Goal: Task Accomplishment & Management: Use online tool/utility

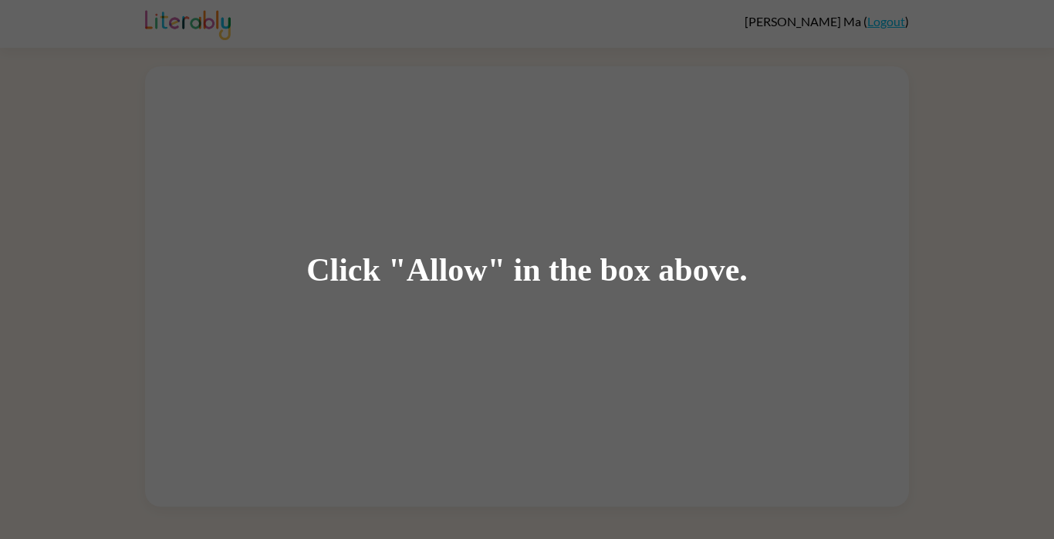
click at [406, 155] on div "Click "Allow" in the box above." at bounding box center [527, 269] width 1054 height 539
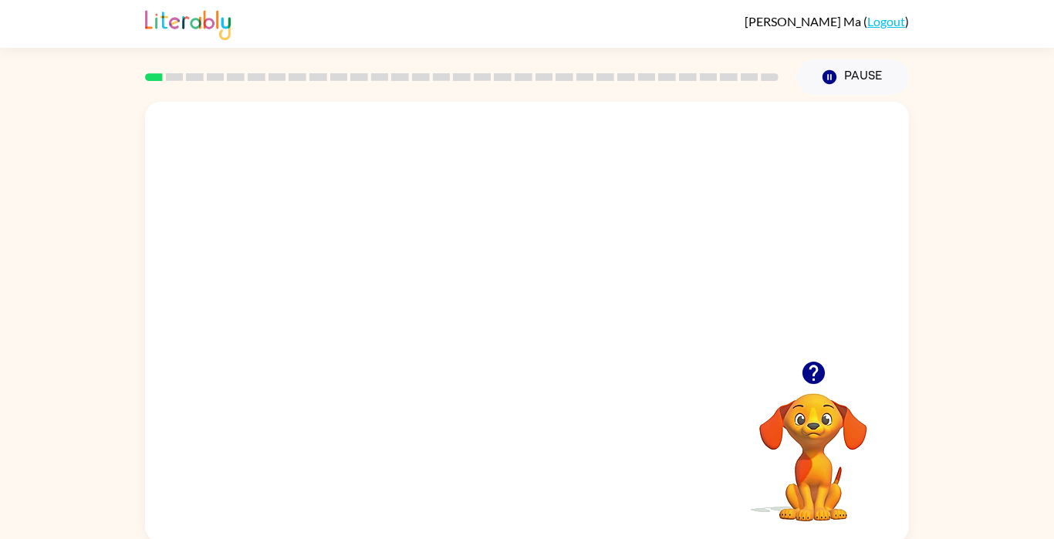
click at [572, 292] on video "Your browser must support playing .mp4 files to use Literably. Please try using…" at bounding box center [527, 231] width 764 height 259
click at [614, 250] on video "Your browser must support playing .mp4 files to use Literably. Please try using…" at bounding box center [527, 231] width 764 height 259
click at [520, 333] on div at bounding box center [527, 330] width 99 height 56
click at [521, 333] on div at bounding box center [527, 330] width 99 height 56
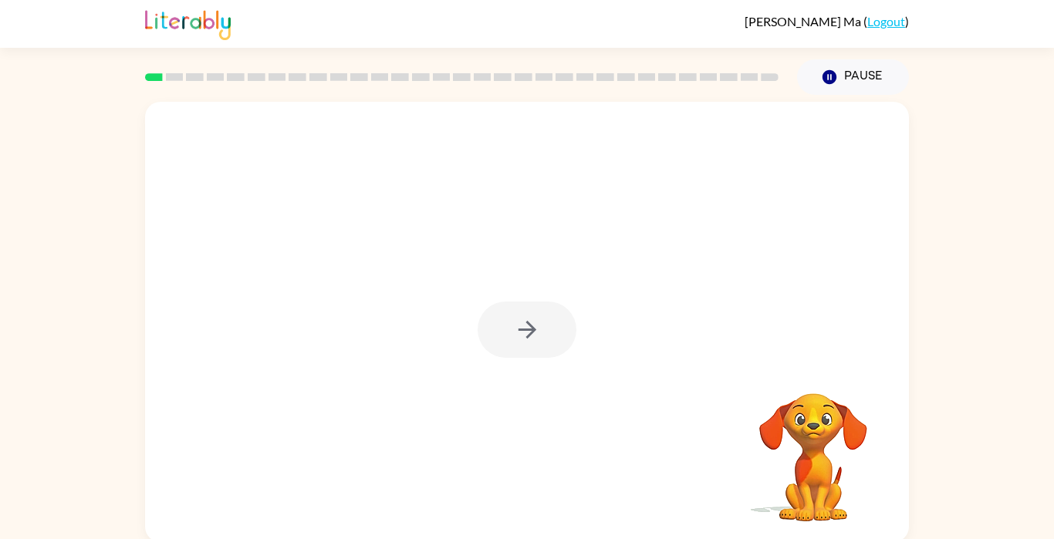
click at [517, 329] on div at bounding box center [527, 330] width 99 height 56
click at [517, 329] on icon "button" at bounding box center [527, 329] width 27 height 27
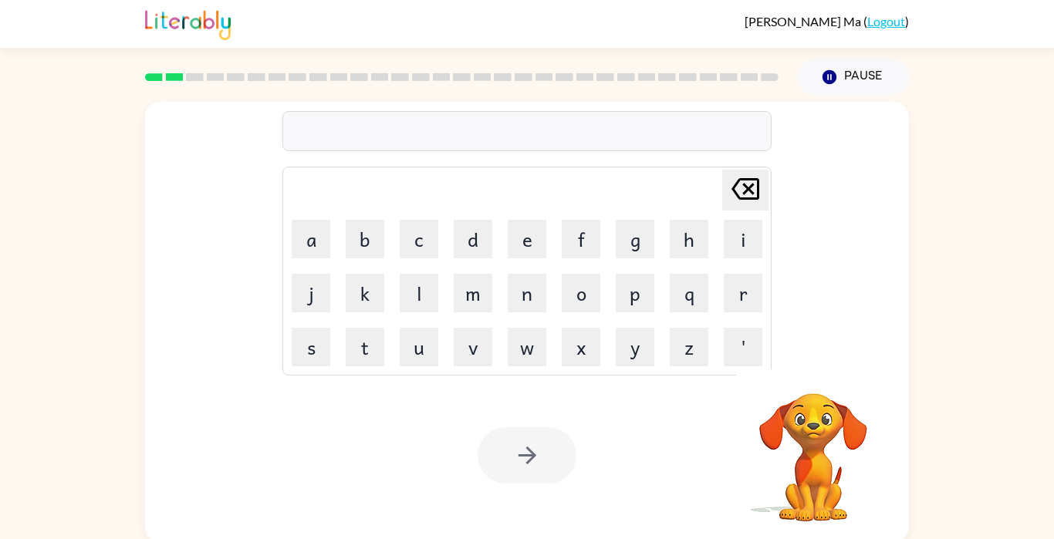
type button "delete"
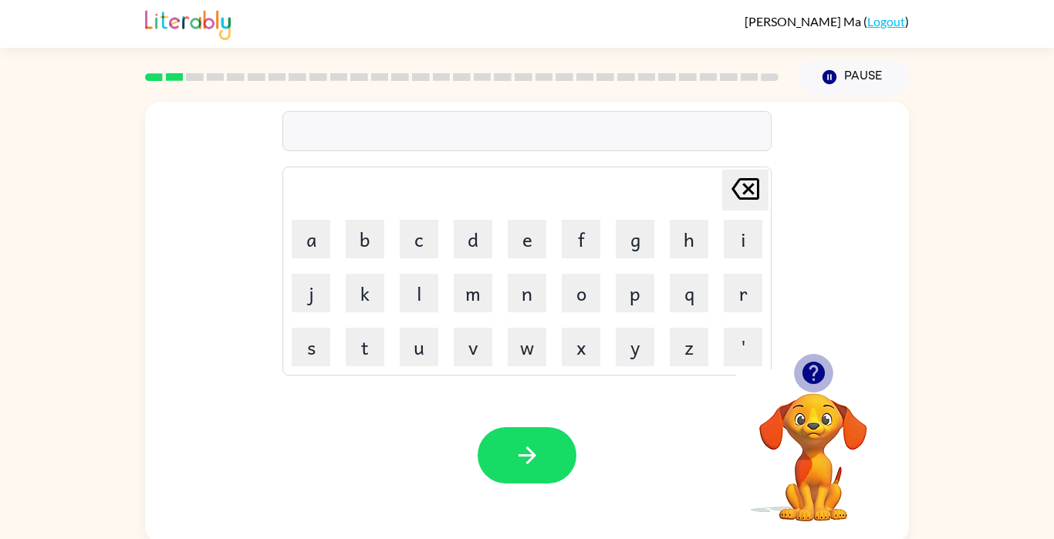
click at [810, 369] on icon "button" at bounding box center [813, 373] width 27 height 27
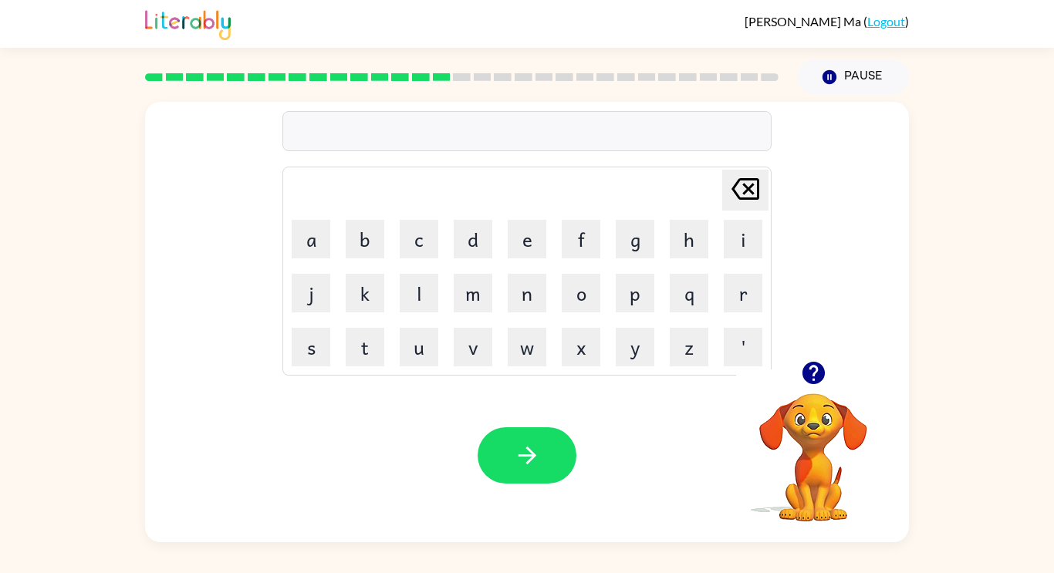
click at [810, 371] on icon "button" at bounding box center [813, 373] width 22 height 22
